Goal: Find contact information: Find contact information

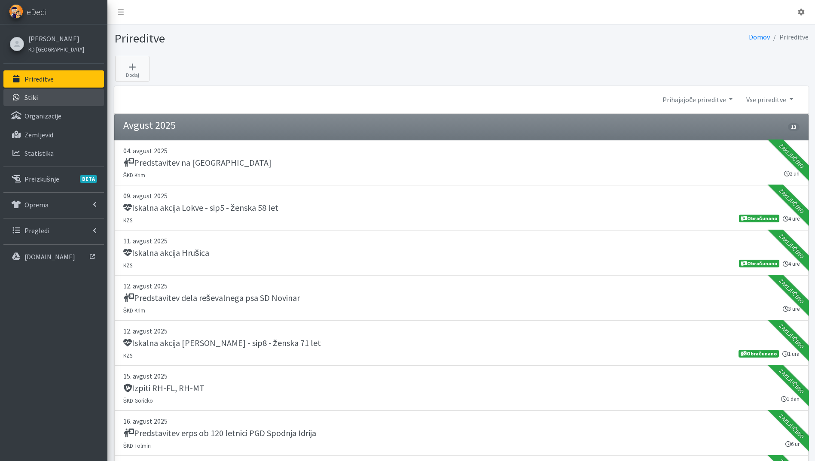
click at [55, 98] on link "Stiki" at bounding box center [53, 97] width 101 height 17
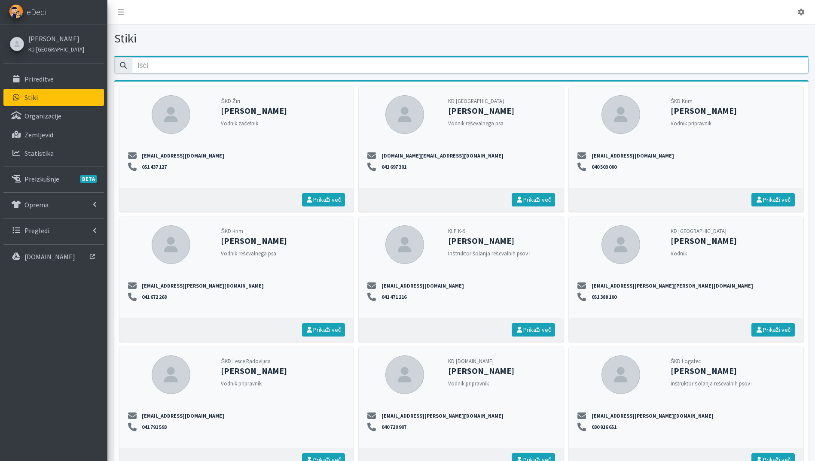
click at [241, 66] on input "email" at bounding box center [470, 65] width 677 height 16
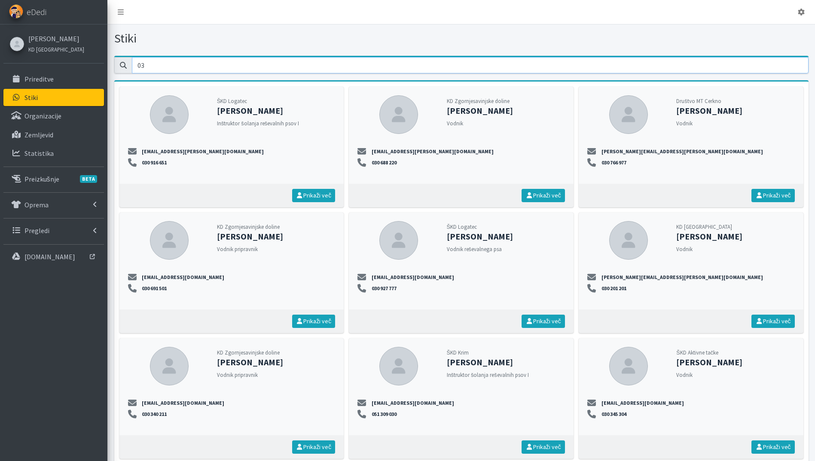
type input "0"
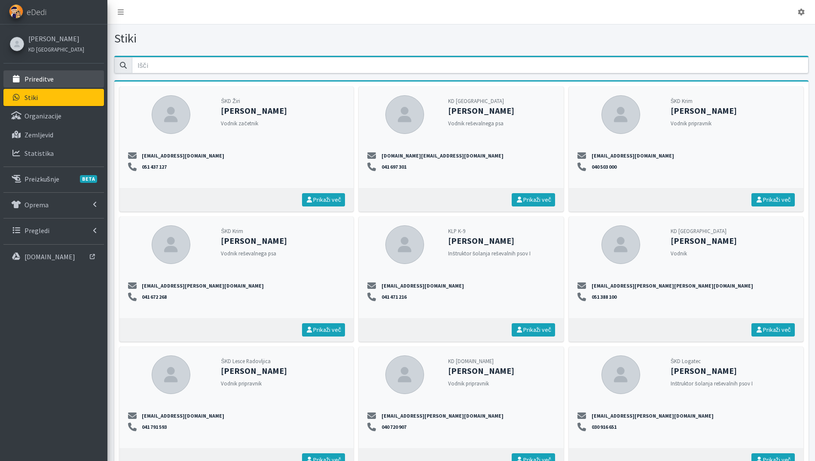
click at [49, 77] on p "Prireditve" at bounding box center [38, 79] width 29 height 9
